Goal: Use online tool/utility: Utilize a website feature to perform a specific function

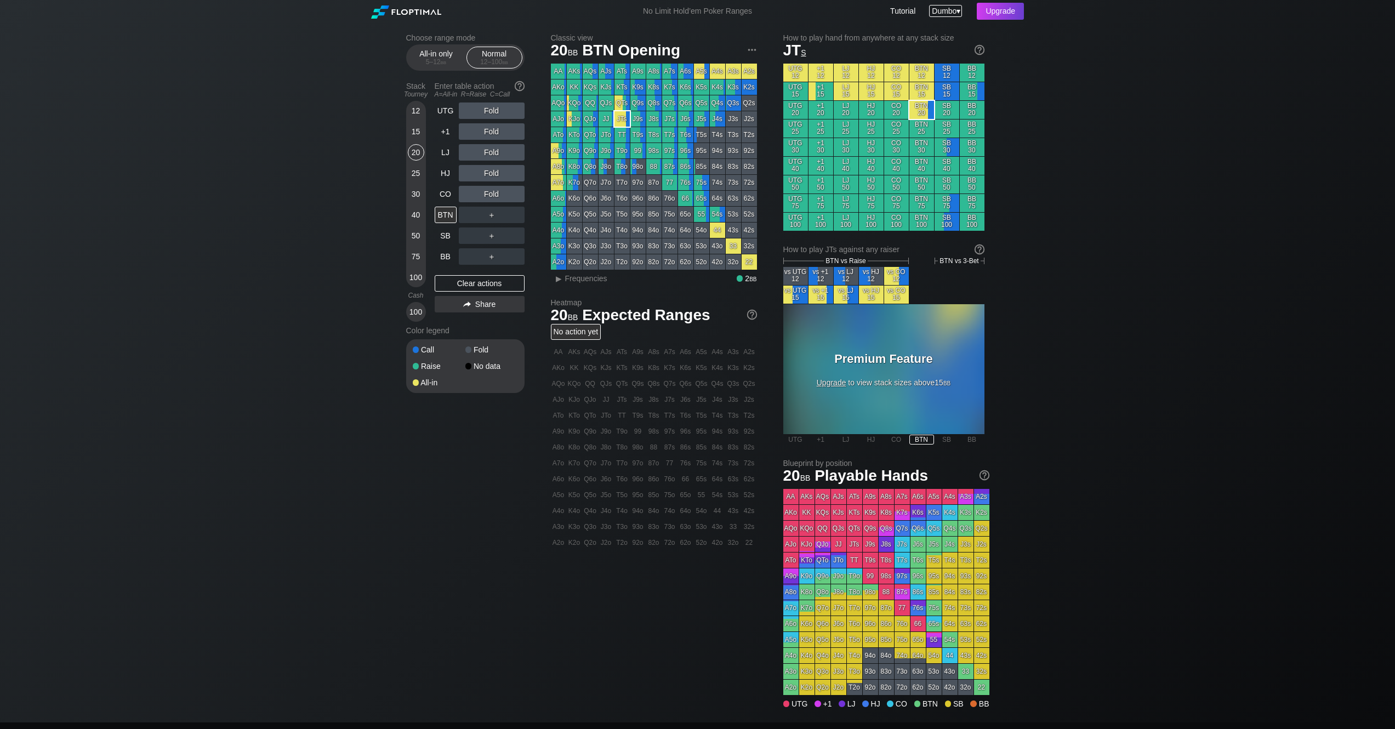
click at [959, 13] on div "Dumbo ▾" at bounding box center [945, 11] width 33 height 12
click at [1148, 102] on div "Choose range mode All-in only 5 – 12 bb Normal 12 – 100 bb Stack Tourney Enter …" at bounding box center [697, 372] width 1395 height 700
click at [899, 13] on link "Tutorial" at bounding box center [902, 11] width 25 height 9
click at [417, 153] on div "20" at bounding box center [416, 152] width 16 height 16
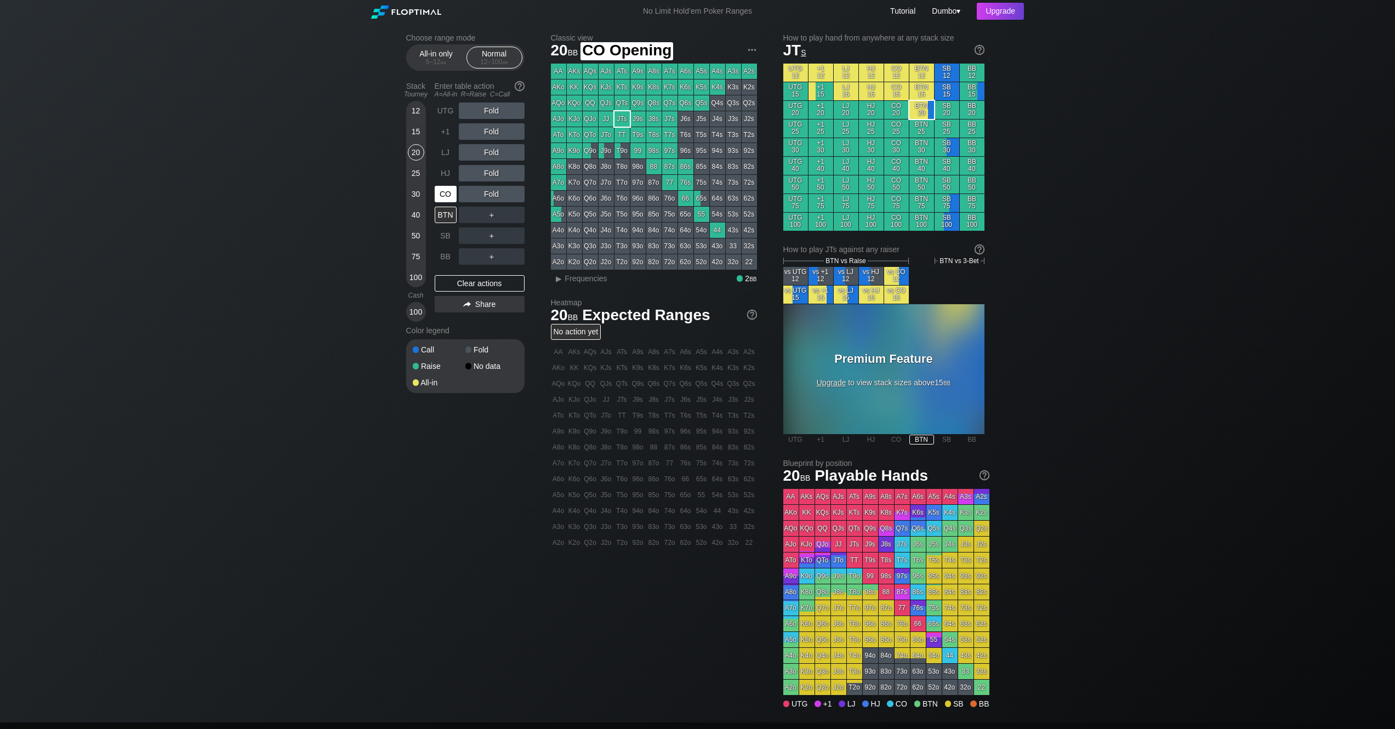
click at [441, 195] on div "CO" at bounding box center [446, 194] width 22 height 16
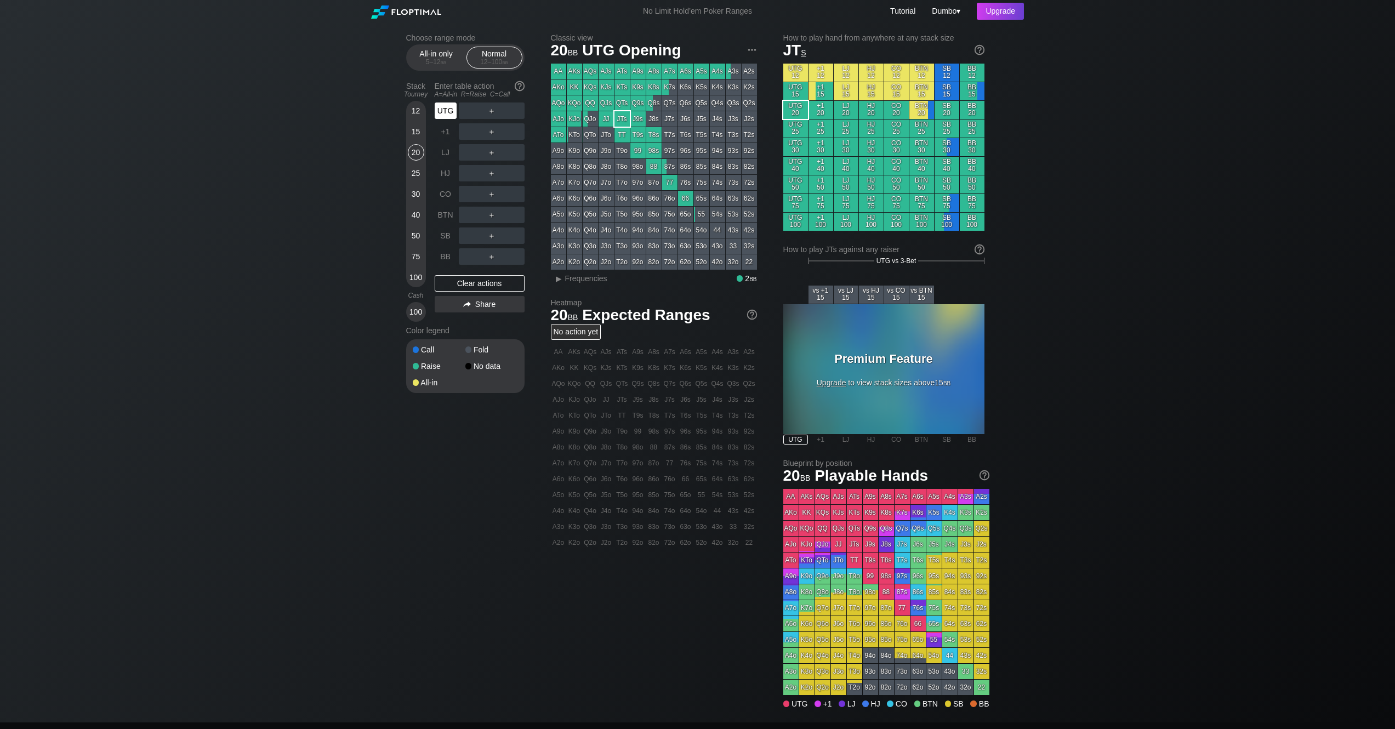
click at [447, 112] on div "UTG" at bounding box center [446, 110] width 22 height 16
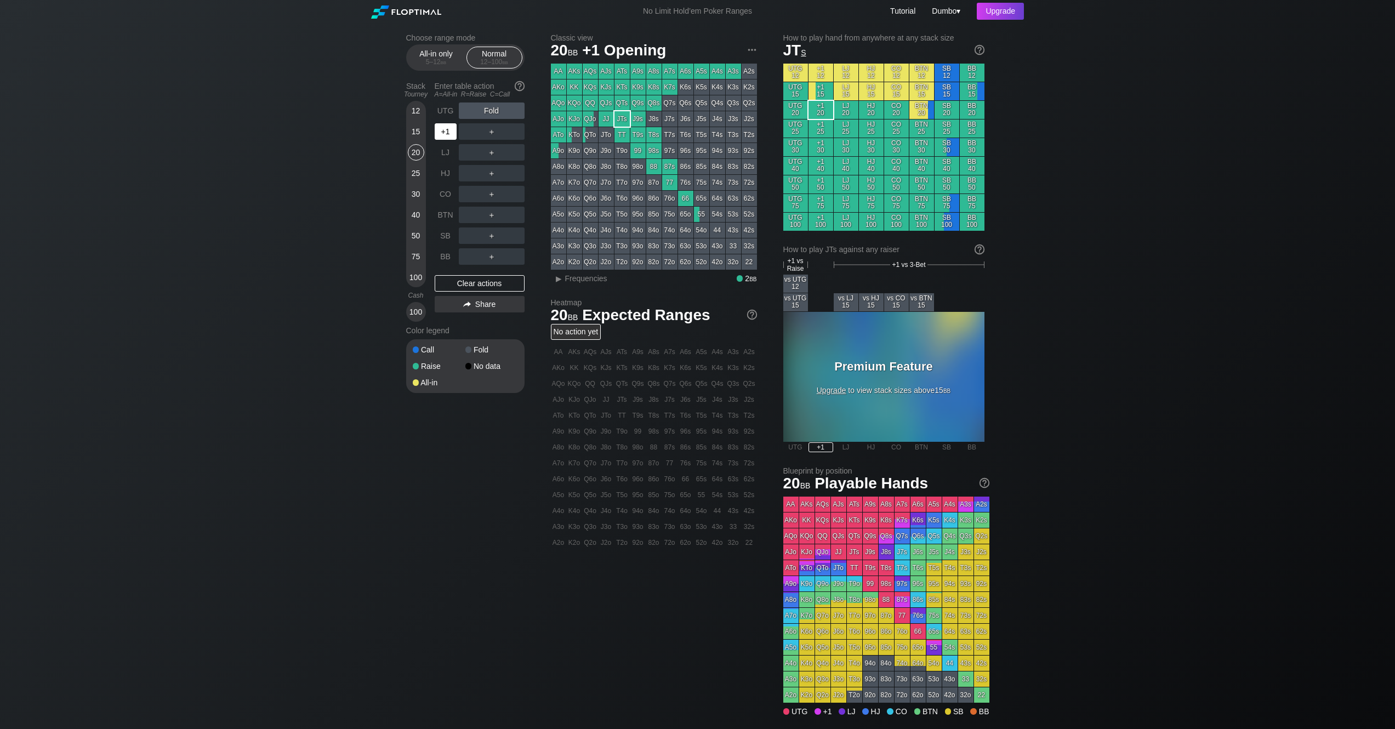
click at [444, 132] on div "+1" at bounding box center [446, 131] width 22 height 16
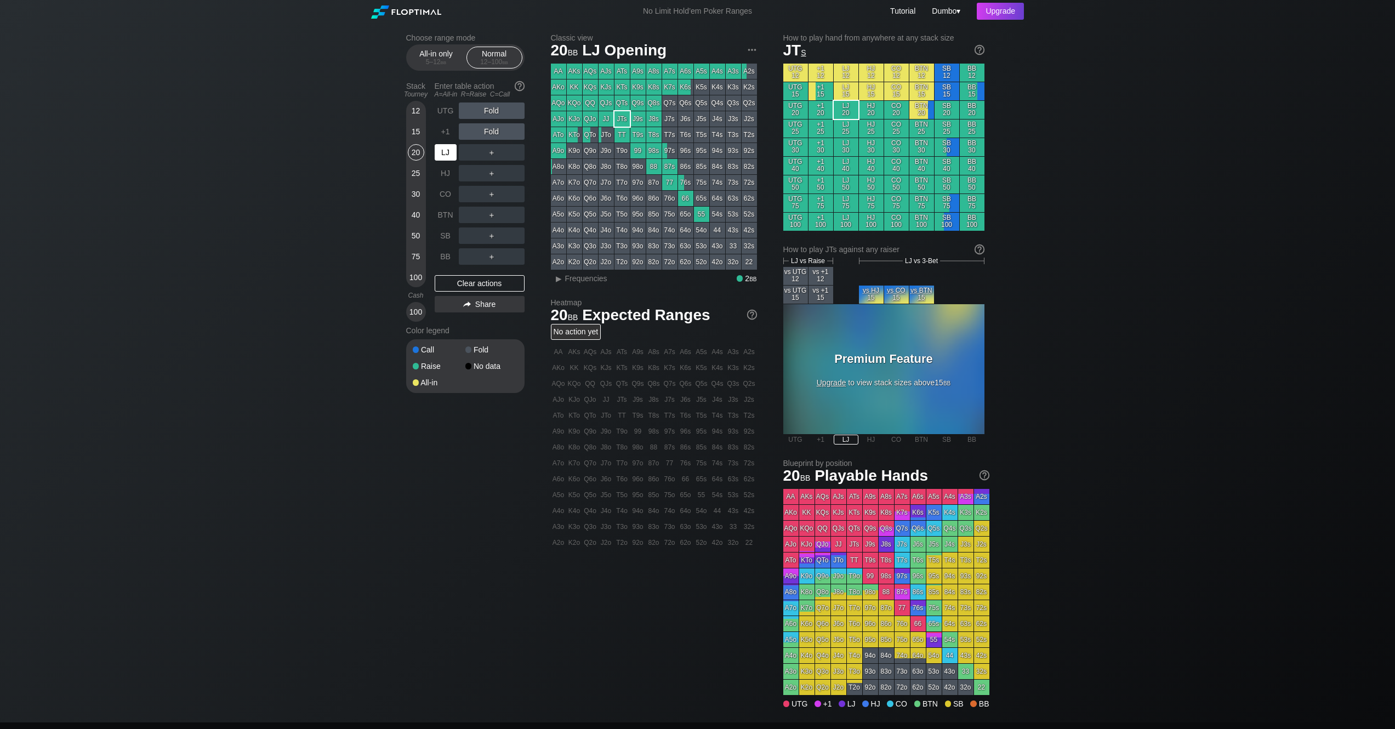
click at [447, 150] on div "LJ" at bounding box center [446, 152] width 22 height 16
